Goal: Navigation & Orientation: Understand site structure

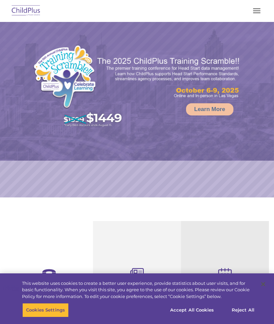
select select "MEDIUM"
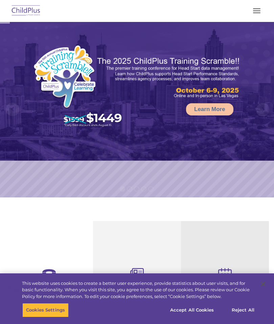
click at [250, 12] on button "button" at bounding box center [256, 10] width 14 height 11
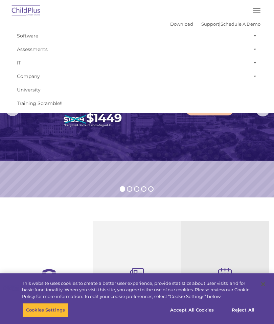
click at [30, 76] on link "Company" at bounding box center [137, 77] width 247 height 14
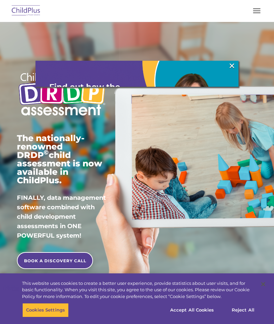
click at [254, 8] on span "button" at bounding box center [256, 8] width 7 height 1
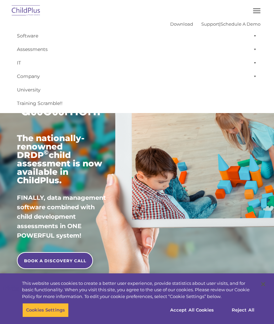
click at [29, 7] on img at bounding box center [26, 11] width 32 height 16
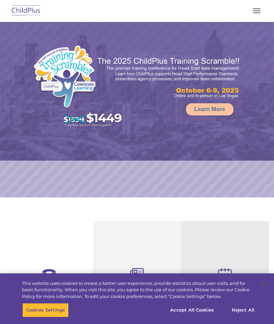
select select "MEDIUM"
